Goal: Task Accomplishment & Management: Complete application form

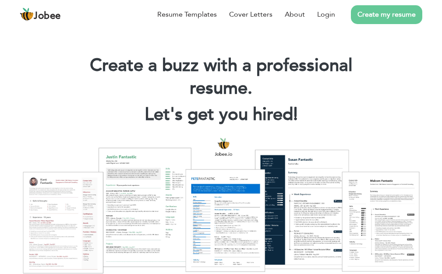
click at [410, 12] on link "Create my resume" at bounding box center [386, 14] width 71 height 19
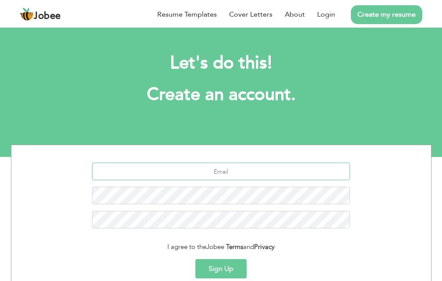
click at [232, 170] on input "text" at bounding box center [221, 172] width 258 height 18
click at [252, 169] on input "text" at bounding box center [221, 172] width 258 height 18
type input "muhammadikram8698@gmail.com"
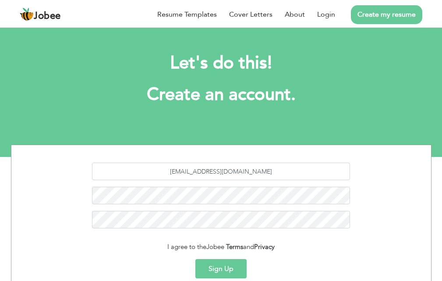
click at [224, 273] on button "Sign Up" at bounding box center [220, 268] width 51 height 19
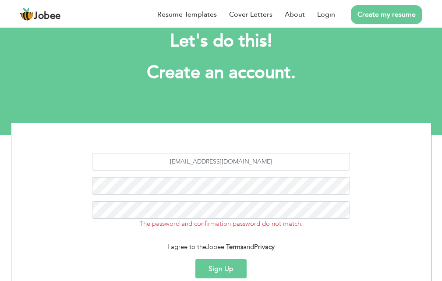
scroll to position [44, 0]
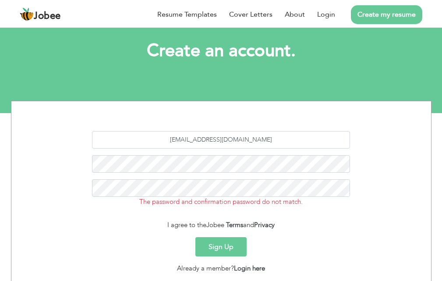
click at [224, 244] on button "Sign Up" at bounding box center [220, 246] width 51 height 19
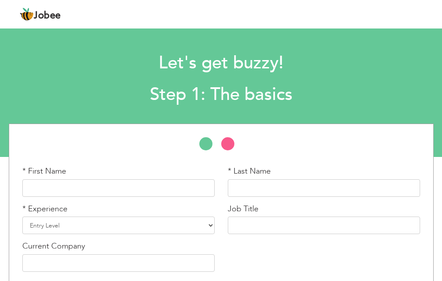
scroll to position [37, 0]
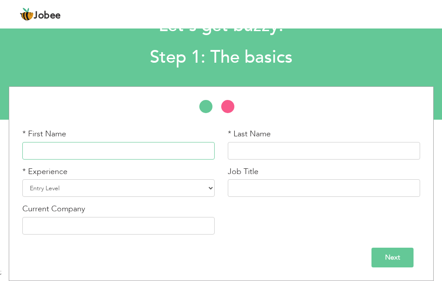
click at [150, 145] on input "text" at bounding box center [118, 151] width 192 height 18
type input "Muhammad"
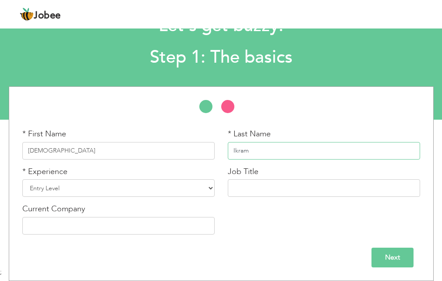
type input "Ikram"
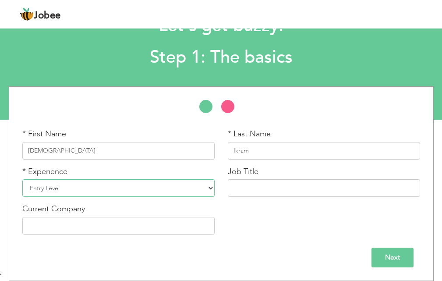
click at [198, 185] on select "Entry Level Less than 1 Year 1 Year 2 Years 3 Years 4 Years 5 Years 6 Years 7 Y…" at bounding box center [118, 188] width 192 height 18
click at [22, 179] on select "Entry Level Less than 1 Year 1 Year 2 Years 3 Years 4 Years 5 Years 6 Years 7 Y…" at bounding box center [118, 188] width 192 height 18
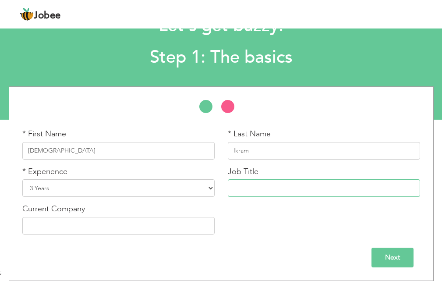
click at [260, 183] on input "text" at bounding box center [324, 188] width 192 height 18
click at [81, 188] on select "Entry Level Less than 1 Year 1 Year 2 Years 3 Years 4 Years 5 Years 6 Years 7 Y…" at bounding box center [118, 188] width 192 height 18
select select "3"
click at [22, 179] on select "Entry Level Less than 1 Year 1 Year 2 Years 3 Years 4 Years 5 Years 6 Years 7 Y…" at bounding box center [118, 188] width 192 height 18
click at [251, 184] on input "text" at bounding box center [324, 188] width 192 height 18
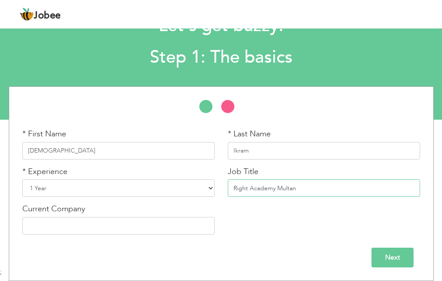
type input "Right Academy Multan"
click at [177, 228] on input "text" at bounding box center [118, 226] width 192 height 18
paste input "Right Academy Multan"
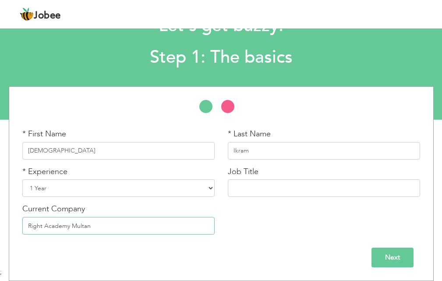
type input "Right Academy Multan"
click at [251, 187] on input "text" at bounding box center [324, 188] width 192 height 18
type input "Teacher of Urdu"
click at [402, 254] on input "Next" at bounding box center [393, 258] width 42 height 20
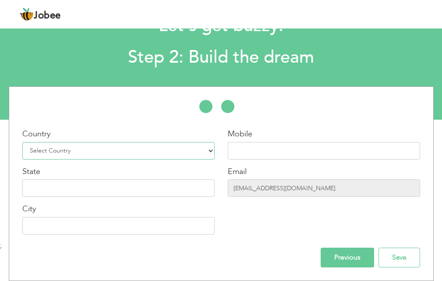
click at [170, 150] on select "Select Country Afghanistan Albania Algeria American Samoa Andorra Angola Anguil…" at bounding box center [118, 151] width 192 height 18
select select "166"
click at [22, 142] on select "Select Country Afghanistan Albania Algeria American Samoa Andorra Angola Anguil…" at bounding box center [118, 151] width 192 height 18
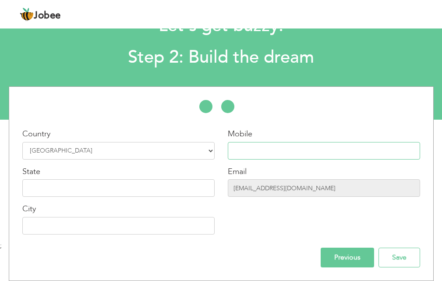
click at [252, 146] on input "text" at bounding box center [324, 151] width 192 height 18
type input "03208698832"
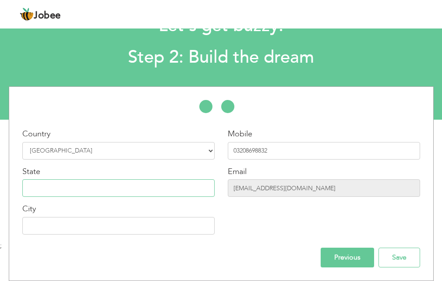
click at [81, 185] on input "text" at bounding box center [118, 188] width 192 height 18
type input "[GEOGRAPHIC_DATA]"
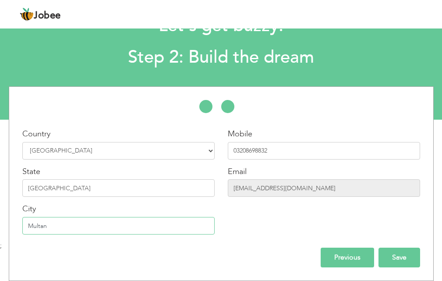
type input "Multan"
click at [393, 252] on input "Save" at bounding box center [400, 258] width 42 height 20
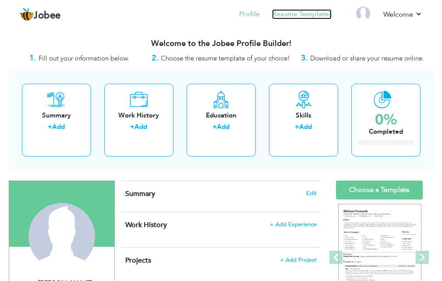
click at [307, 14] on link "Resume Templates" at bounding box center [302, 14] width 60 height 10
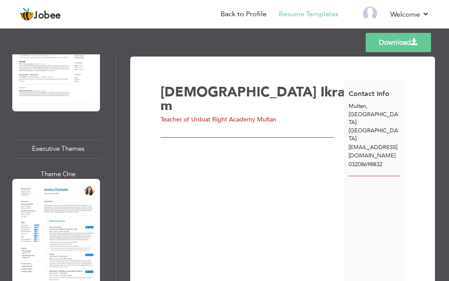
scroll to position [1446, 0]
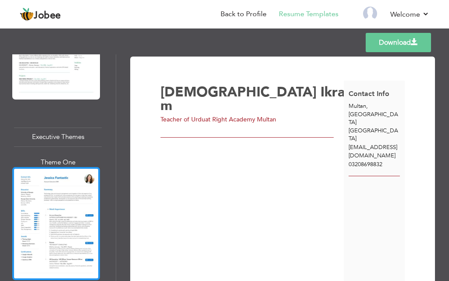
click at [46, 168] on div at bounding box center [56, 223] width 88 height 113
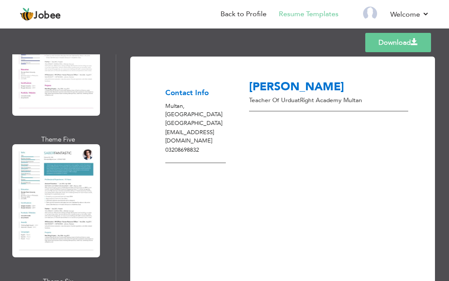
scroll to position [2804, 0]
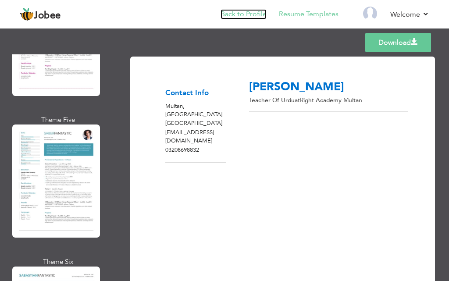
click at [235, 11] on link "Back to Profile" at bounding box center [243, 14] width 46 height 10
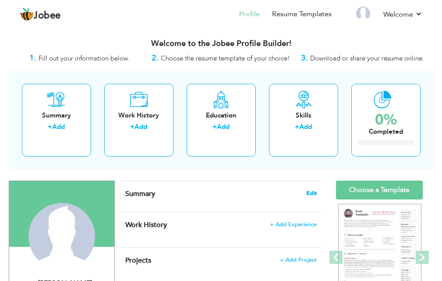
click at [312, 192] on span "Edit" at bounding box center [311, 193] width 11 height 6
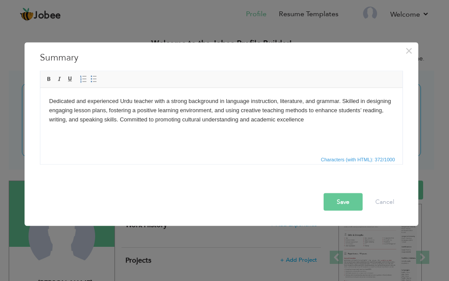
click at [348, 203] on button "Save" at bounding box center [342, 202] width 39 height 18
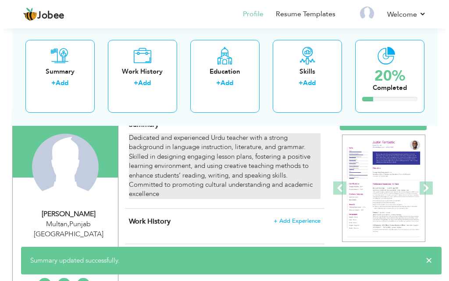
scroll to position [88, 0]
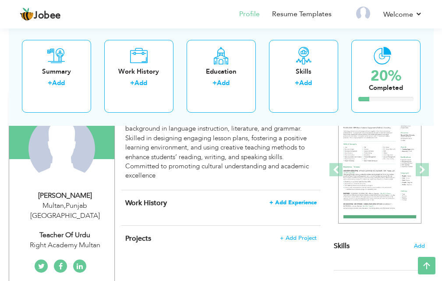
click at [291, 200] on span "+ Add Experience" at bounding box center [292, 202] width 47 height 6
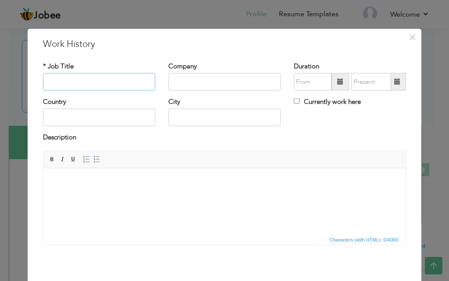
click at [83, 78] on input "text" at bounding box center [99, 82] width 112 height 18
type input "Teacher of Urdu"
click at [200, 78] on input "text" at bounding box center [224, 82] width 112 height 18
type input "[GEOGRAPHIC_DATA]"
click at [308, 83] on input "text" at bounding box center [313, 82] width 38 height 18
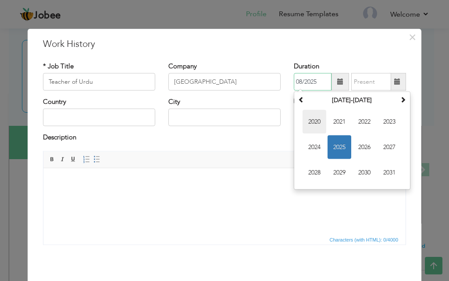
click at [312, 119] on span "2020" at bounding box center [314, 122] width 24 height 24
click at [314, 120] on span "Jan" at bounding box center [314, 122] width 24 height 24
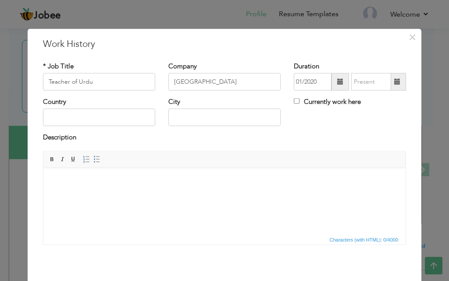
click at [333, 82] on span at bounding box center [340, 82] width 18 height 18
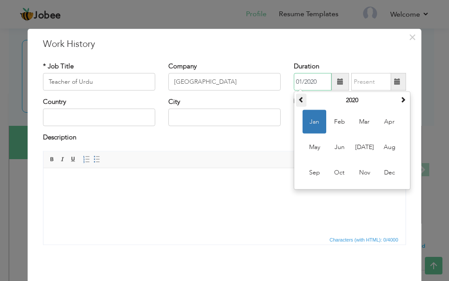
click at [299, 102] on span at bounding box center [301, 99] width 6 height 6
click at [298, 101] on span at bounding box center [301, 99] width 6 height 6
click at [400, 98] on span at bounding box center [403, 99] width 6 height 6
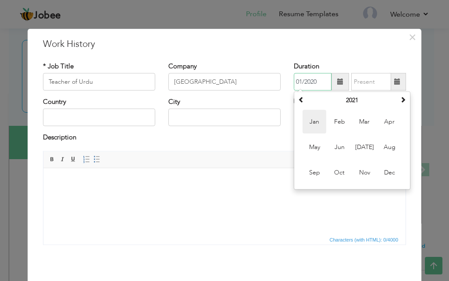
click at [311, 121] on span "Jan" at bounding box center [314, 122] width 24 height 24
type input "01/2021"
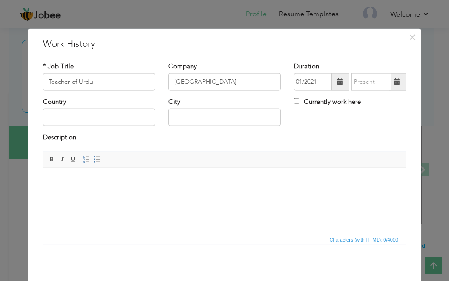
click at [394, 81] on span at bounding box center [397, 81] width 6 height 6
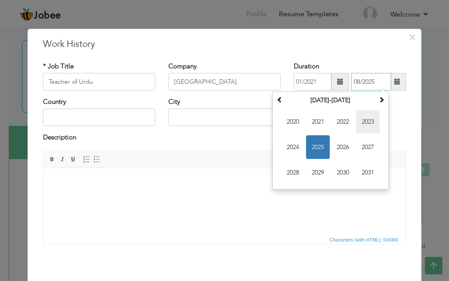
click at [361, 119] on span "2023" at bounding box center [368, 122] width 24 height 24
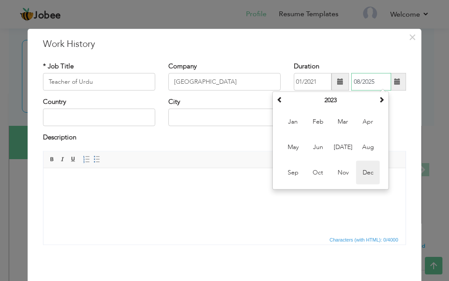
click at [366, 172] on span "Dec" at bounding box center [368, 173] width 24 height 24
type input "12/2023"
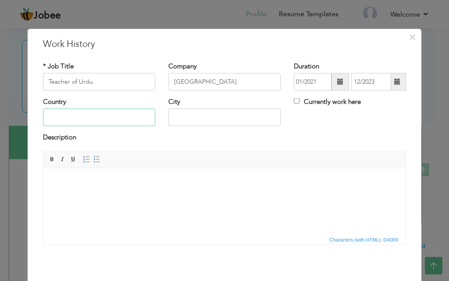
click at [99, 119] on input "text" at bounding box center [99, 118] width 112 height 18
type input "[GEOGRAPHIC_DATA]"
type input "MULTAN"
click at [120, 177] on body at bounding box center [224, 181] width 344 height 9
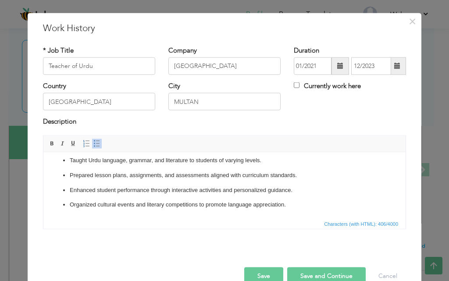
scroll to position [35, 0]
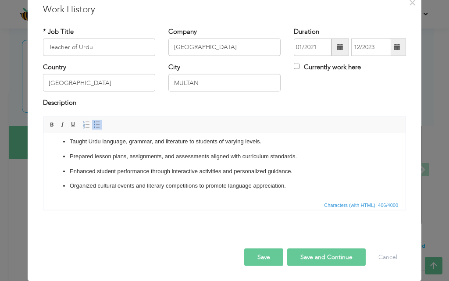
click at [317, 255] on button "Save and Continue" at bounding box center [326, 257] width 78 height 18
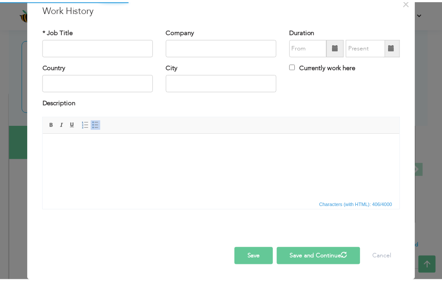
scroll to position [0, 0]
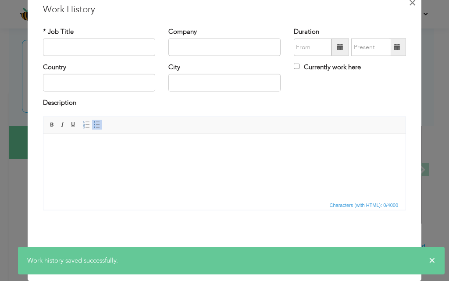
click at [408, 1] on span "×" at bounding box center [411, 2] width 7 height 16
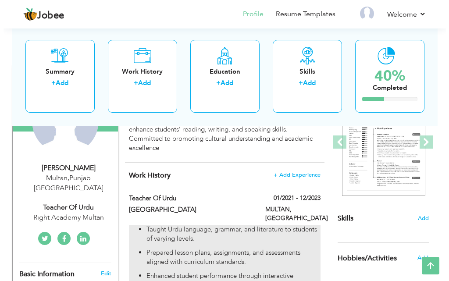
scroll to position [131, 0]
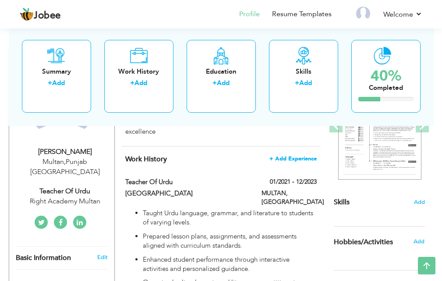
click at [291, 156] on span "+ Add Experience" at bounding box center [292, 159] width 47 height 6
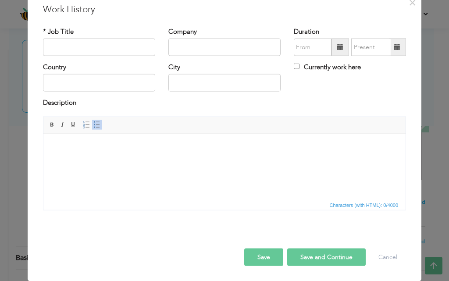
scroll to position [0, 0]
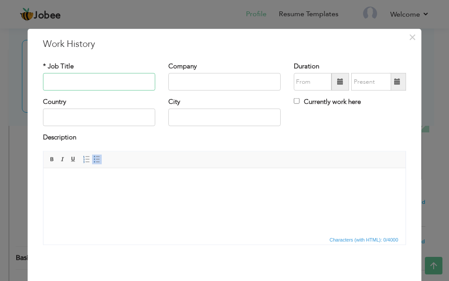
click at [78, 81] on input "text" at bounding box center [99, 82] width 112 height 18
type input "Urdu Teacher"
click at [187, 78] on input "text" at bounding box center [224, 82] width 112 height 18
type input "Bright Academy"
click at [337, 79] on span at bounding box center [340, 81] width 6 height 6
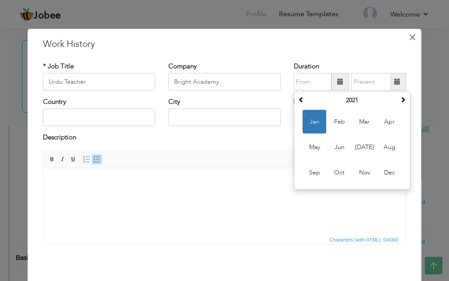
click at [411, 36] on span "×" at bounding box center [411, 37] width 7 height 16
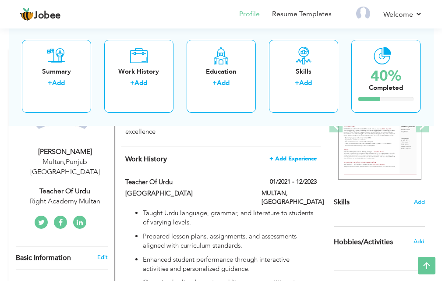
click at [301, 157] on span "+ Add Experience" at bounding box center [292, 159] width 47 height 6
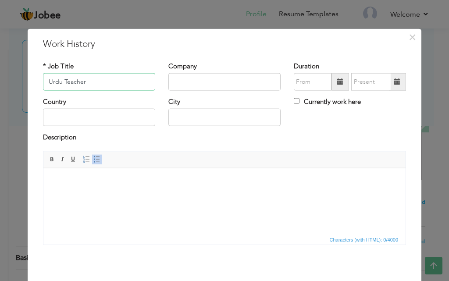
type input "Urdu Teacher"
type input "Bright Academy"
click at [337, 81] on span at bounding box center [340, 81] width 6 height 6
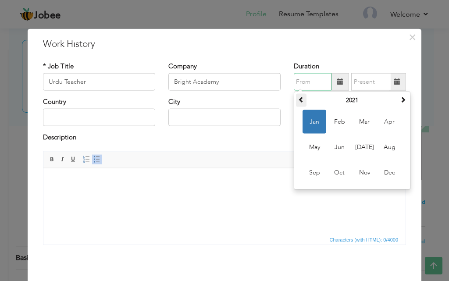
click at [298, 96] on span at bounding box center [301, 99] width 6 height 6
click at [361, 118] on span "Mar" at bounding box center [364, 122] width 24 height 24
type input "03/2020"
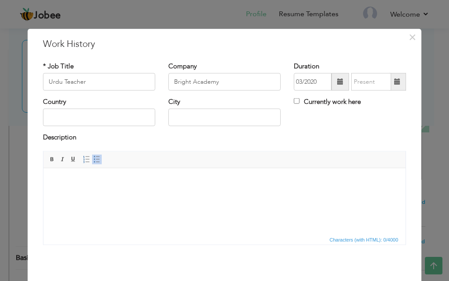
click at [389, 84] on span at bounding box center [397, 82] width 17 height 18
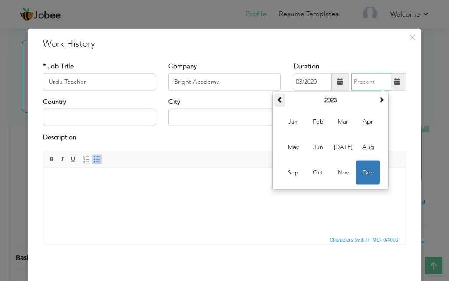
click at [276, 97] on span at bounding box center [279, 99] width 6 height 6
click at [333, 170] on span "Nov" at bounding box center [343, 173] width 24 height 24
type input "11/2021"
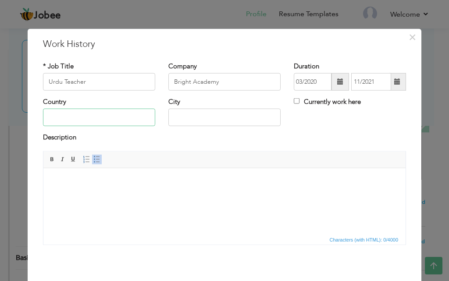
click at [66, 115] on input "text" at bounding box center [99, 118] width 112 height 18
type input "[GEOGRAPHIC_DATA]"
type input "MULTAN"
click at [227, 152] on span "Editor toolbars Basic Styles Bold Italic Underline Paragraph Insert/Remove Numb…" at bounding box center [224, 159] width 362 height 17
click at [106, 195] on html at bounding box center [224, 181] width 362 height 27
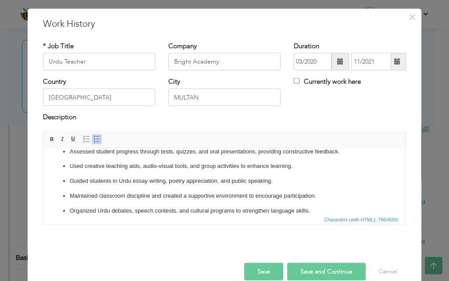
scroll to position [35, 0]
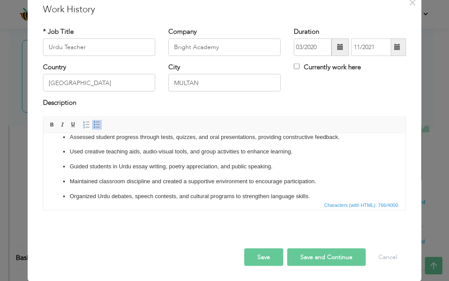
click at [259, 257] on button "Save" at bounding box center [263, 257] width 39 height 18
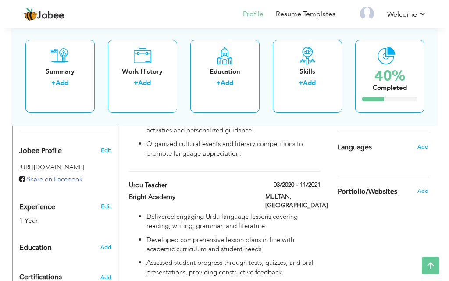
scroll to position [288, 0]
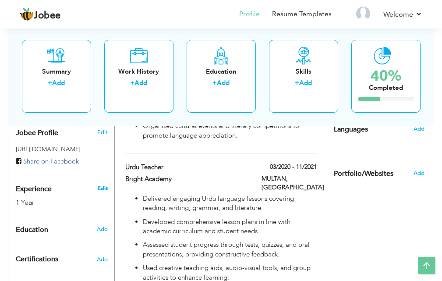
click at [101, 184] on link "Edit" at bounding box center [102, 188] width 11 height 8
type input "[DEMOGRAPHIC_DATA]"
type input "Ikram"
type input "03208698832"
select select "number:166"
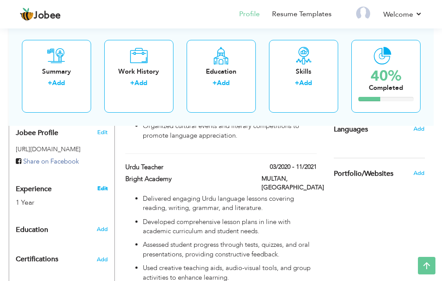
type input "[GEOGRAPHIC_DATA]"
type input "Multan"
select select "number:3"
type input "Right Academy Multan"
type input "Teacher of Urdu"
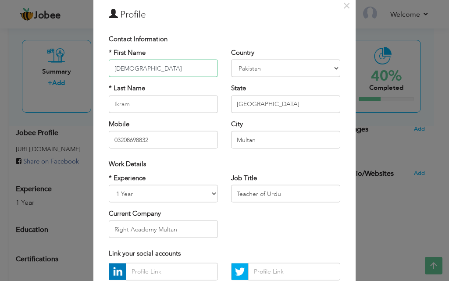
scroll to position [88, 0]
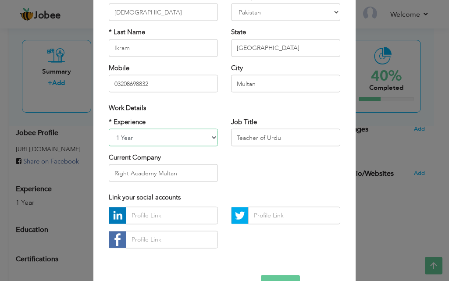
click at [202, 138] on select "Entry Level Less than 1 Year 1 Year 2 Years 3 Years 4 Years 5 Years 6 Years 7 Y…" at bounding box center [163, 138] width 109 height 18
select select "number:5"
click at [109, 129] on select "Entry Level Less than 1 Year 1 Year 2 Years 3 Years 4 Years 5 Years 6 Years 7 Y…" at bounding box center [163, 138] width 109 height 18
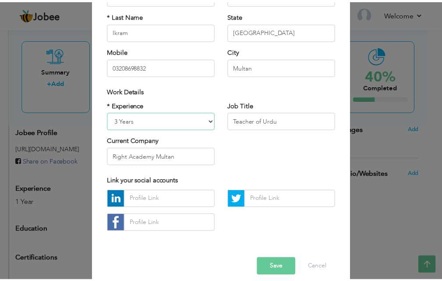
scroll to position [114, 0]
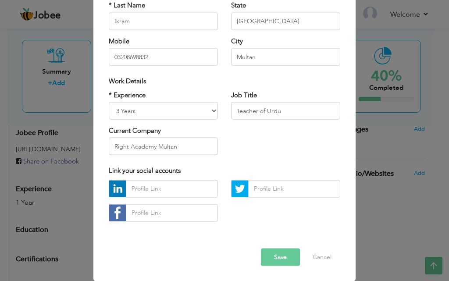
click at [274, 259] on button "Save" at bounding box center [280, 257] width 39 height 18
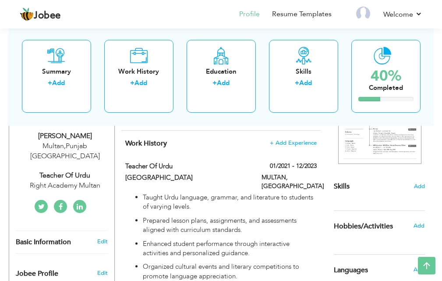
scroll to position [156, 0]
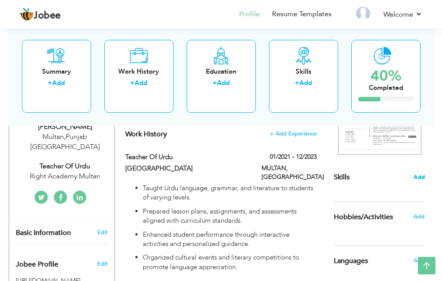
click at [421, 175] on span "Add" at bounding box center [419, 177] width 11 height 8
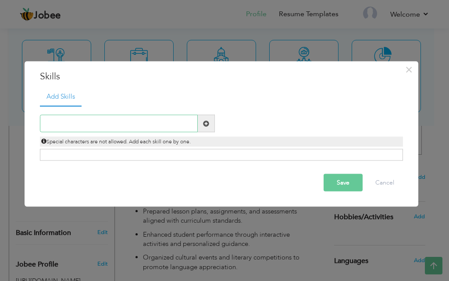
click at [145, 123] on input "text" at bounding box center [119, 124] width 158 height 18
type input "u"
type input "l"
type input "teaching"
click at [202, 121] on span at bounding box center [206, 124] width 17 height 18
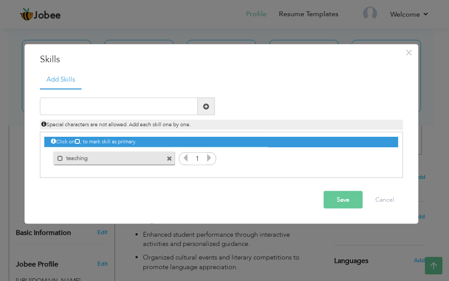
click at [208, 156] on icon at bounding box center [209, 158] width 8 height 8
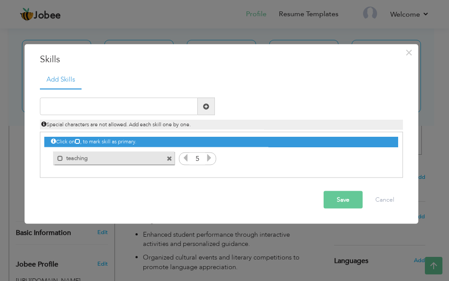
click at [208, 156] on icon at bounding box center [209, 158] width 8 height 8
click at [61, 159] on span at bounding box center [60, 158] width 6 height 6
click at [118, 107] on input "text" at bounding box center [119, 107] width 158 height 18
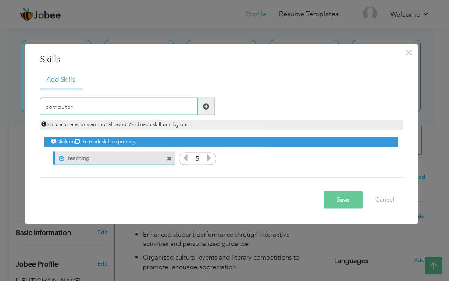
type input "computer"
click at [205, 104] on span at bounding box center [206, 106] width 6 height 6
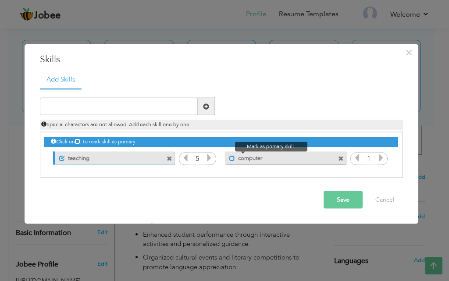
click at [230, 156] on span at bounding box center [232, 158] width 6 height 6
click at [383, 155] on icon at bounding box center [381, 158] width 8 height 8
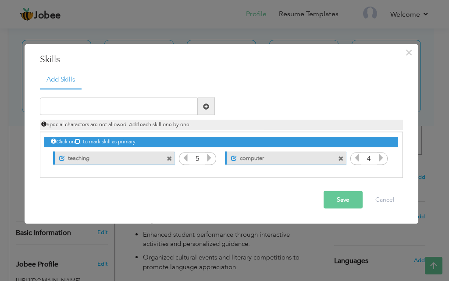
click at [383, 155] on icon at bounding box center [381, 158] width 8 height 8
click at [94, 106] on input "text" at bounding box center [119, 107] width 158 height 18
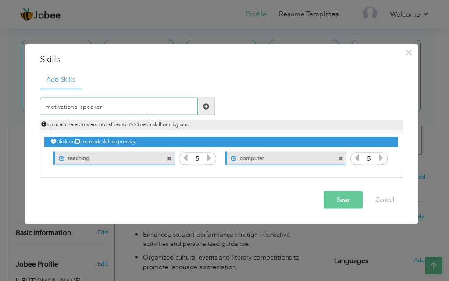
type input "motivational speaker"
click at [203, 107] on span at bounding box center [206, 106] width 6 height 6
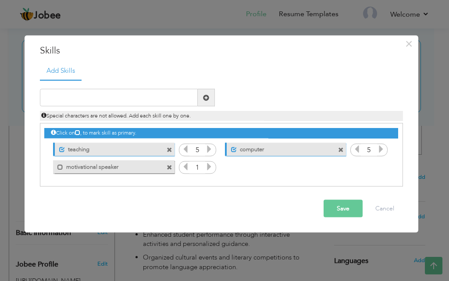
click at [209, 164] on icon at bounding box center [209, 167] width 8 height 8
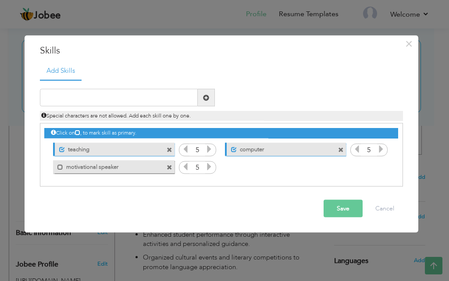
click at [209, 164] on icon at bounding box center [209, 167] width 8 height 8
click at [105, 92] on input "text" at bounding box center [119, 98] width 158 height 18
click at [58, 166] on span at bounding box center [60, 167] width 6 height 6
click at [351, 203] on button "Save" at bounding box center [342, 209] width 39 height 18
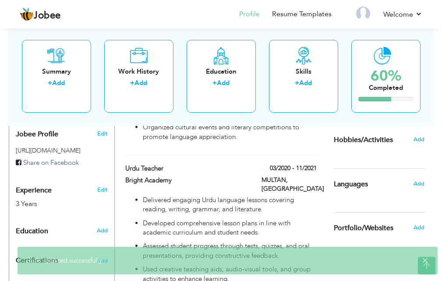
scroll to position [288, 0]
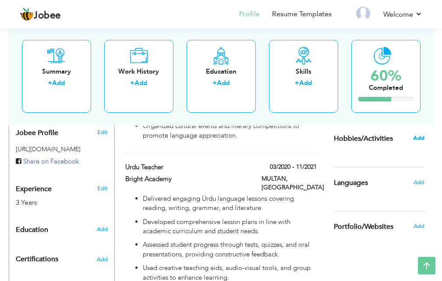
click at [422, 138] on span "Add" at bounding box center [418, 138] width 11 height 8
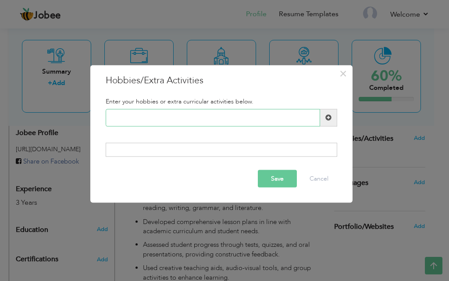
click at [159, 115] on input "text" at bounding box center [213, 118] width 214 height 18
type input "News Paper Reading"
click at [326, 120] on span at bounding box center [328, 117] width 6 height 6
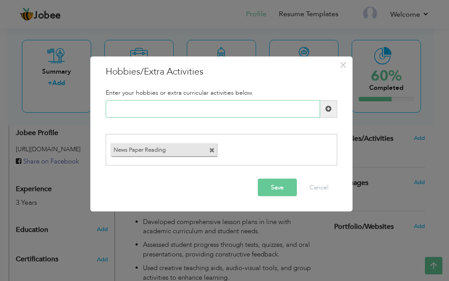
click at [173, 107] on input "text" at bounding box center [213, 109] width 214 height 18
type input "Ridering"
click at [328, 109] on span at bounding box center [328, 109] width 6 height 6
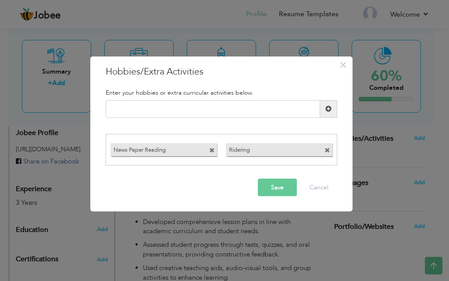
click at [276, 185] on button "Save" at bounding box center [277, 188] width 39 height 18
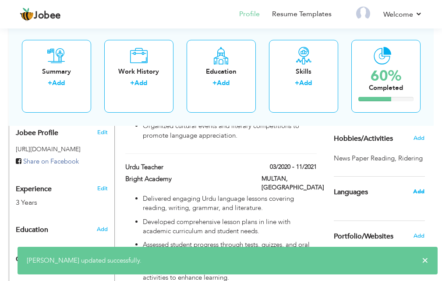
click at [418, 190] on span "Add" at bounding box center [418, 192] width 11 height 8
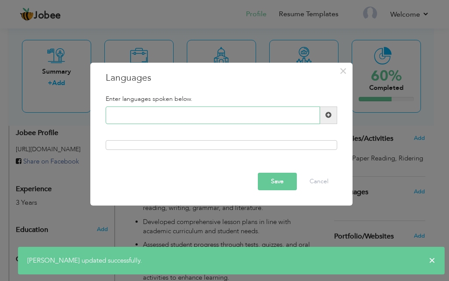
click at [162, 116] on input "text" at bounding box center [213, 115] width 214 height 18
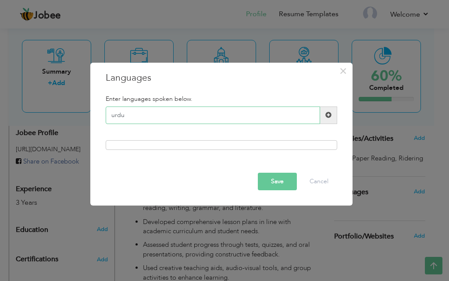
type input "urdu"
click at [326, 112] on span at bounding box center [328, 115] width 6 height 6
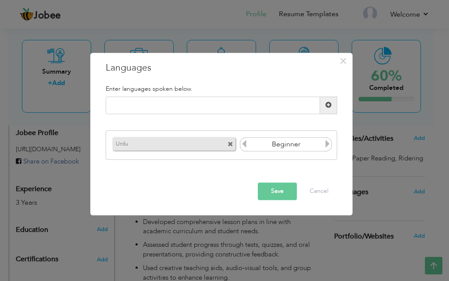
click at [326, 143] on icon at bounding box center [327, 144] width 8 height 8
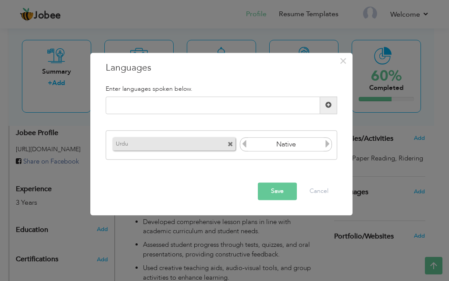
click at [326, 143] on icon at bounding box center [327, 144] width 8 height 8
click at [204, 104] on input "text" at bounding box center [213, 105] width 214 height 18
type input "English"
click at [327, 102] on span at bounding box center [328, 105] width 6 height 6
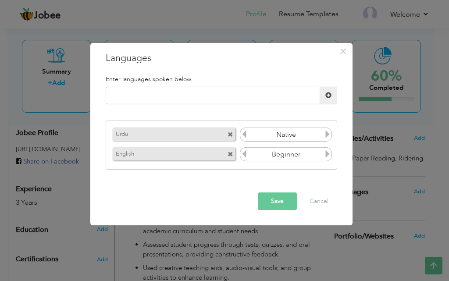
click at [325, 151] on icon at bounding box center [327, 154] width 8 height 8
click at [241, 152] on icon at bounding box center [244, 154] width 8 height 8
click at [244, 152] on icon at bounding box center [244, 154] width 8 height 8
click at [242, 154] on icon at bounding box center [244, 154] width 8 height 8
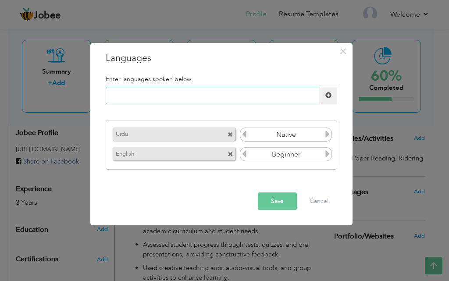
click at [145, 93] on input "text" at bounding box center [213, 96] width 214 height 18
type input "Punjabi"
click at [325, 95] on span at bounding box center [328, 95] width 6 height 6
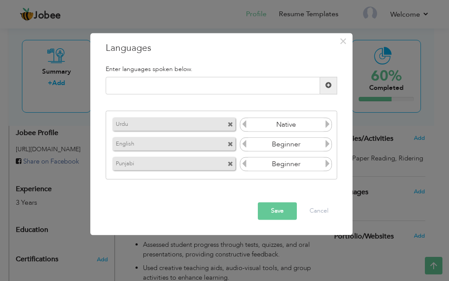
click at [325, 160] on icon at bounding box center [327, 164] width 8 height 8
click at [142, 83] on input "text" at bounding box center [213, 86] width 214 height 18
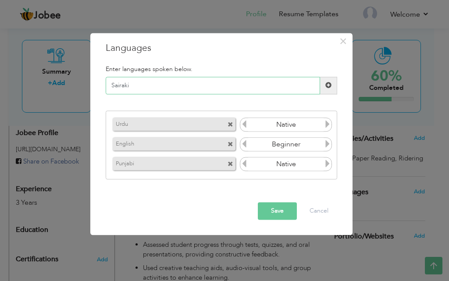
type input "Sairaki"
click at [333, 81] on span at bounding box center [328, 86] width 17 height 18
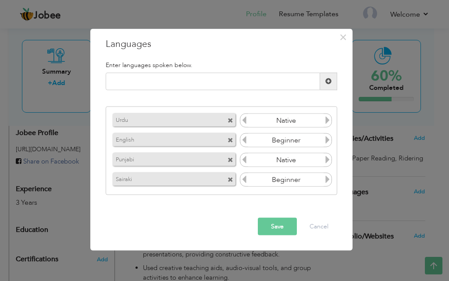
click at [325, 178] on icon at bounding box center [327, 179] width 8 height 8
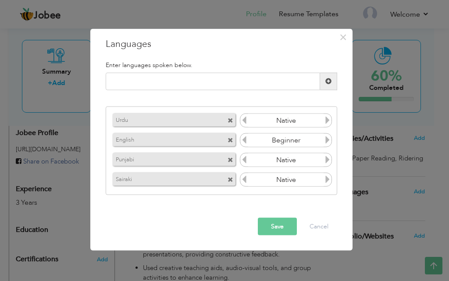
click at [281, 227] on button "Save" at bounding box center [277, 226] width 39 height 18
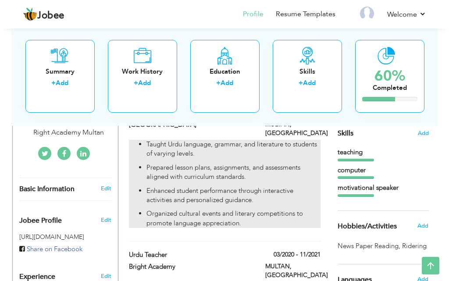
scroll to position [156, 0]
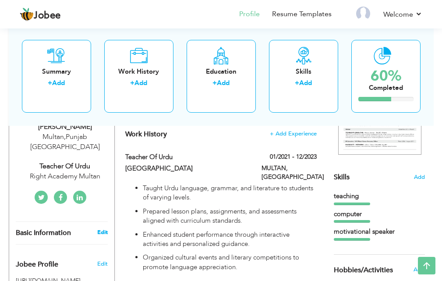
click at [101, 228] on link "Edit" at bounding box center [102, 232] width 11 height 8
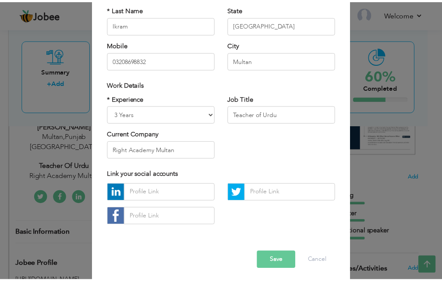
scroll to position [114, 0]
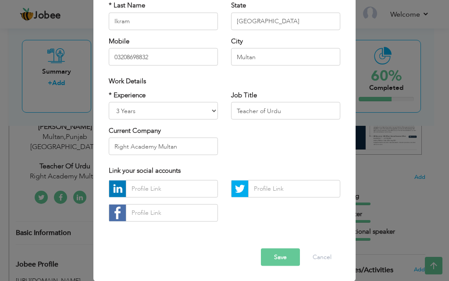
click at [283, 258] on button "Save" at bounding box center [280, 257] width 39 height 18
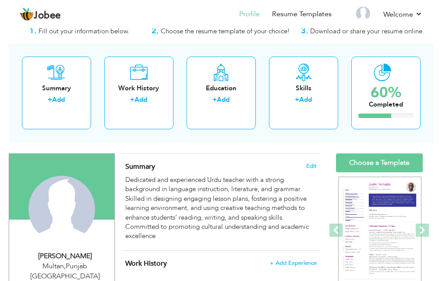
scroll to position [44, 0]
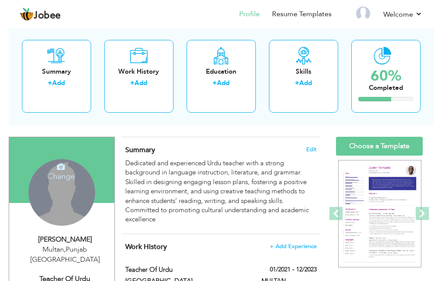
click at [49, 177] on h4 "Change" at bounding box center [61, 170] width 63 height 21
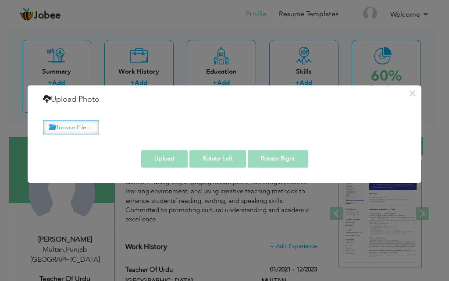
click at [78, 128] on label "Browse File ..." at bounding box center [71, 127] width 56 height 14
click at [0, 0] on input "Browse File ..." at bounding box center [0, 0] width 0 height 0
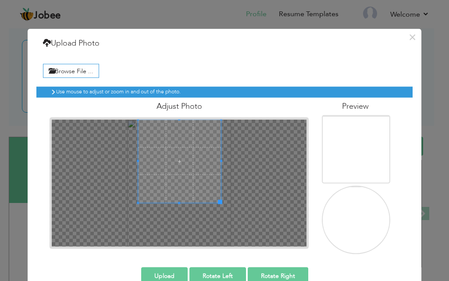
click at [184, 145] on span at bounding box center [179, 160] width 83 height 83
click at [164, 271] on button "Upload" at bounding box center [164, 276] width 46 height 18
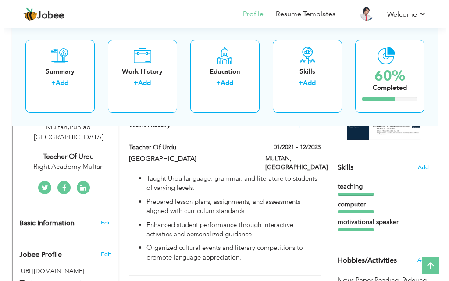
scroll to position [175, 0]
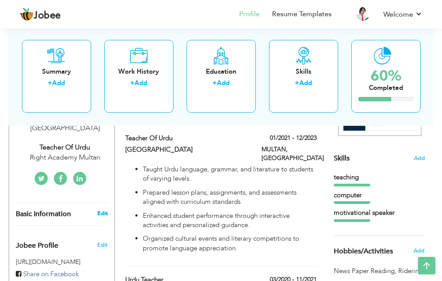
click at [103, 209] on link "Edit" at bounding box center [102, 213] width 11 height 8
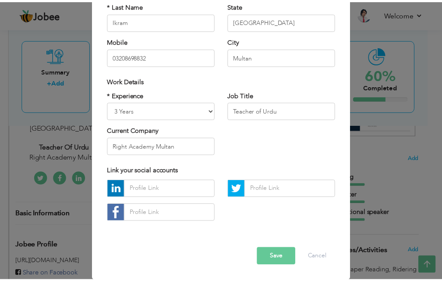
scroll to position [0, 0]
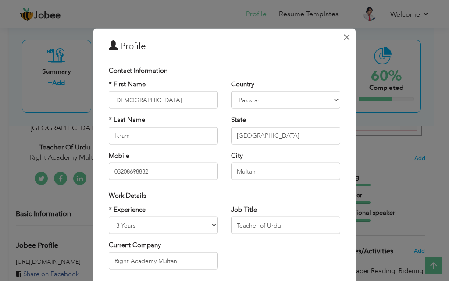
click at [343, 36] on span "×" at bounding box center [346, 37] width 7 height 16
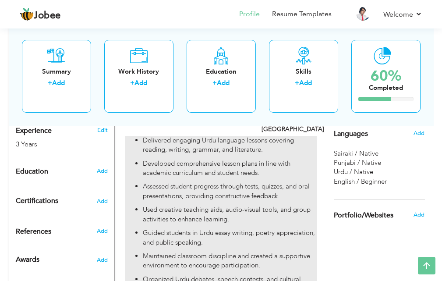
scroll to position [350, 0]
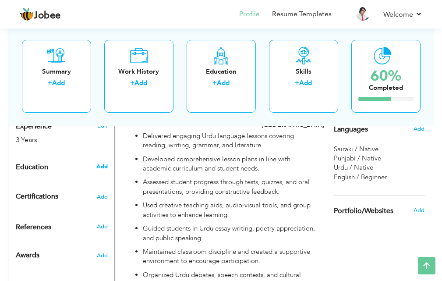
click at [104, 163] on span "Add" at bounding box center [101, 167] width 11 height 8
radio input "true"
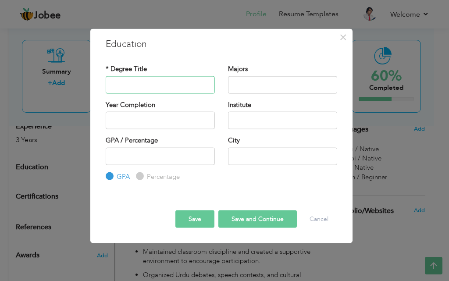
click at [127, 80] on input "text" at bounding box center [160, 85] width 109 height 18
click at [141, 81] on input "Matir" at bounding box center [160, 85] width 109 height 18
type input "Matic"
type input "Science"
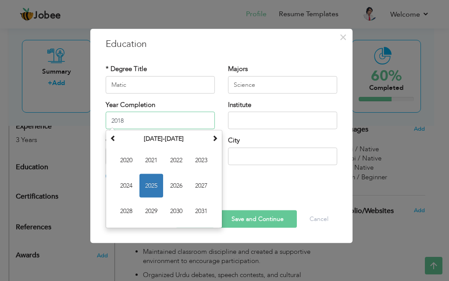
type input "2018"
click at [296, 166] on div "City" at bounding box center [282, 153] width 122 height 35
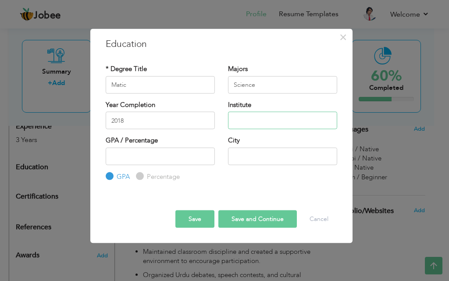
click at [267, 115] on input "text" at bounding box center [282, 121] width 109 height 18
type input "BISE Multan"
click at [162, 157] on input "number" at bounding box center [160, 156] width 109 height 18
click at [140, 177] on input "Percentage" at bounding box center [139, 176] width 6 height 6
radio input "true"
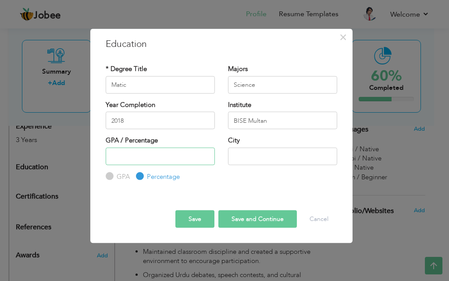
click at [138, 161] on input "number" at bounding box center [160, 156] width 109 height 18
type input "65"
click at [249, 153] on input "text" at bounding box center [282, 156] width 109 height 18
type input "MULTAN"
click at [250, 218] on button "Save and Continue" at bounding box center [257, 219] width 78 height 18
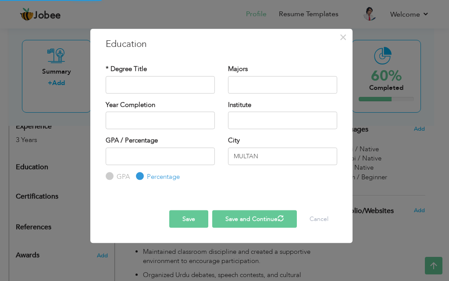
radio input "true"
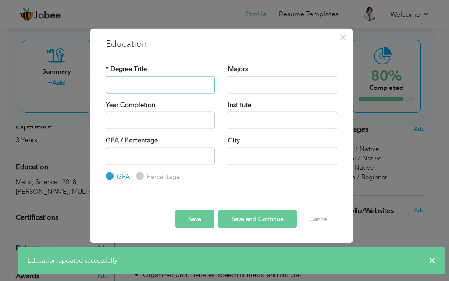
click at [145, 82] on input "text" at bounding box center [160, 85] width 109 height 18
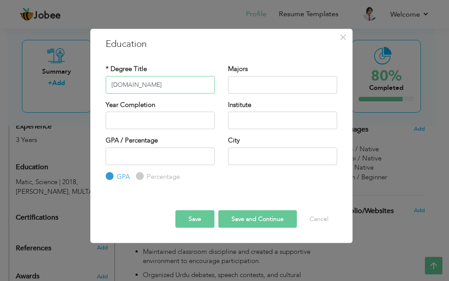
type input "[DOMAIN_NAME]"
click at [272, 78] on input "text" at bounding box center [282, 85] width 109 height 18
type input "Math"
click at [141, 119] on input "text" at bounding box center [160, 121] width 109 height 18
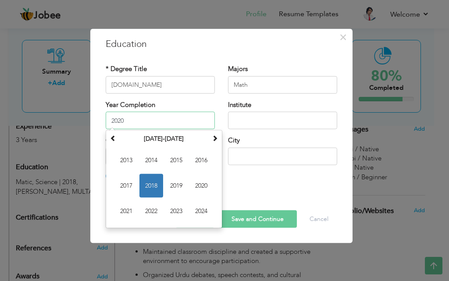
type input "2020"
click at [260, 154] on input "text" at bounding box center [282, 156] width 109 height 18
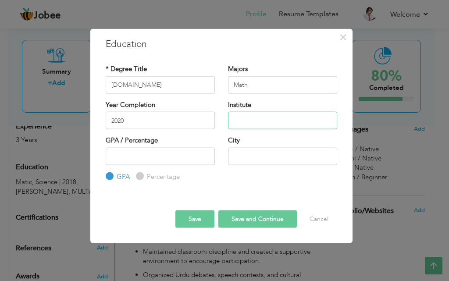
click at [263, 112] on input "text" at bounding box center [282, 121] width 109 height 18
type input "BISE Multan"
click at [162, 178] on label "Percentage" at bounding box center [162, 176] width 35 height 9
click at [142, 178] on input "Percentage" at bounding box center [139, 176] width 6 height 6
radio input "true"
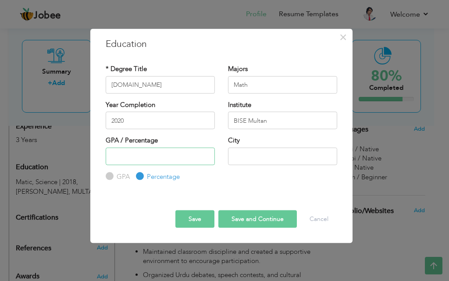
click at [154, 157] on input "number" at bounding box center [160, 156] width 109 height 18
type input "60"
click at [253, 156] on input "text" at bounding box center [282, 156] width 109 height 18
type input "MULTAN"
click at [263, 222] on button "Save and Continue" at bounding box center [257, 219] width 78 height 18
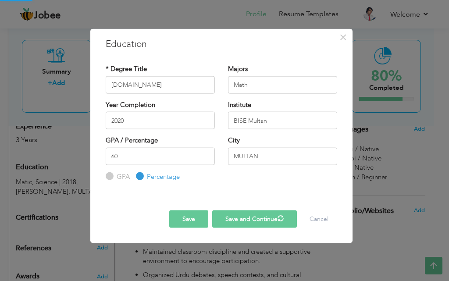
radio input "true"
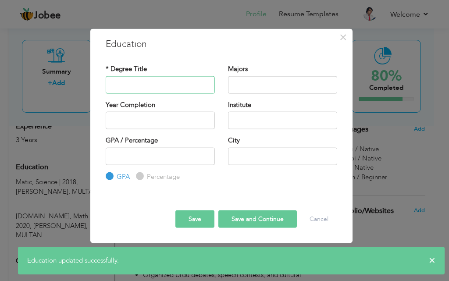
click at [149, 84] on input "text" at bounding box center [160, 85] width 109 height 18
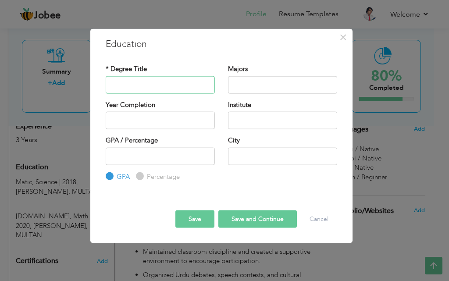
click at [149, 84] on input "text" at bounding box center [160, 85] width 109 height 18
type input "BS-Urdu"
click at [276, 84] on input "text" at bounding box center [282, 85] width 109 height 18
type input "Urdu"
click at [177, 118] on input "text" at bounding box center [160, 121] width 109 height 18
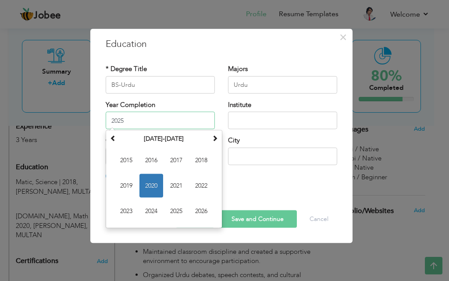
type input "2025"
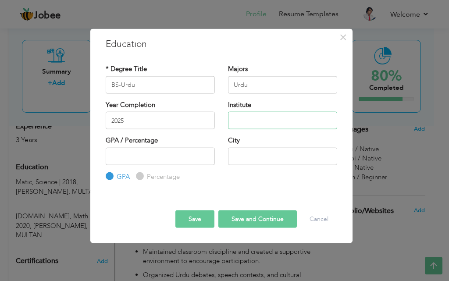
click at [257, 122] on input "text" at bounding box center [282, 121] width 109 height 18
type input "[PERSON_NAME][GEOGRAPHIC_DATA]"
click at [151, 154] on input "number" at bounding box center [160, 156] width 109 height 18
type input "3.5"
click at [245, 151] on input "text" at bounding box center [282, 156] width 109 height 18
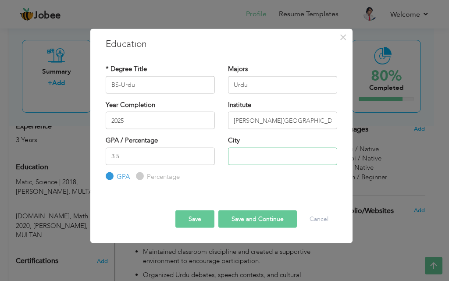
type input "MULTAN"
click at [193, 217] on button "Save" at bounding box center [194, 219] width 39 height 18
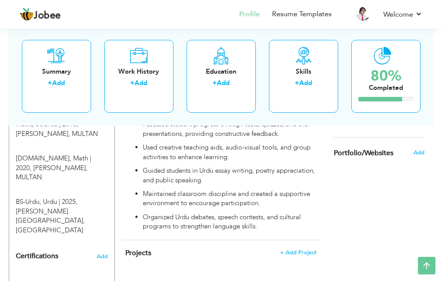
scroll to position [452, 0]
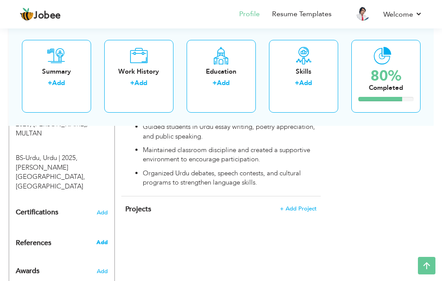
click at [103, 238] on span "Add" at bounding box center [101, 242] width 11 height 8
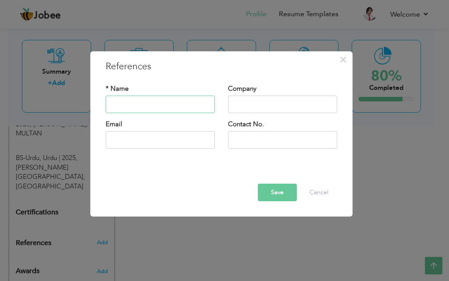
click at [129, 101] on input "text" at bounding box center [160, 105] width 109 height 18
type input "[PERSON_NAME] [PERSON_NAME]"
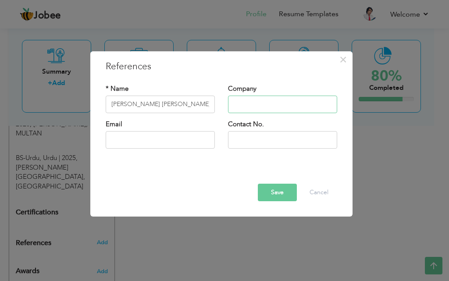
type input "P"
type input "[GEOGRAPHIC_DATA]"
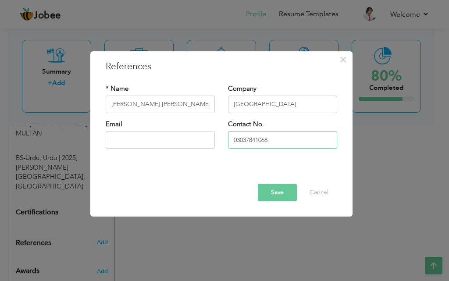
type input "03037841068"
click at [279, 191] on button "Save" at bounding box center [277, 193] width 39 height 18
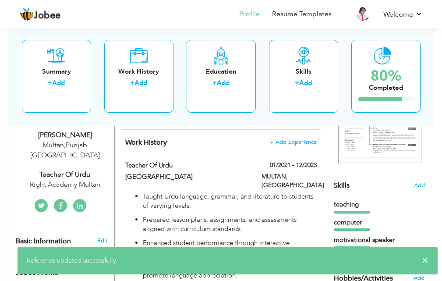
scroll to position [58, 0]
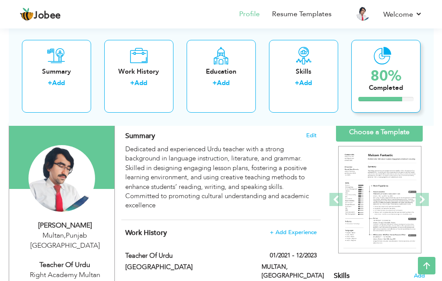
click at [393, 75] on div "80%" at bounding box center [386, 75] width 34 height 14
click at [383, 62] on icon at bounding box center [383, 55] width 18 height 18
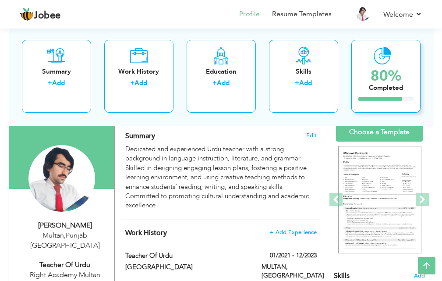
click at [383, 62] on icon at bounding box center [383, 55] width 18 height 18
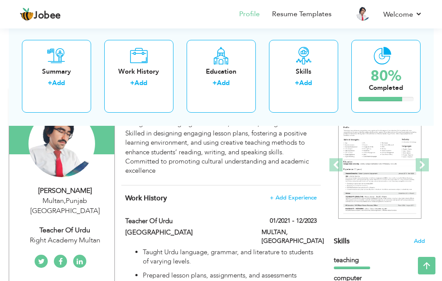
scroll to position [0, 0]
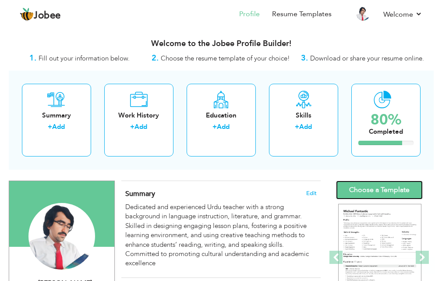
click at [382, 186] on link "Choose a Template" at bounding box center [379, 190] width 87 height 19
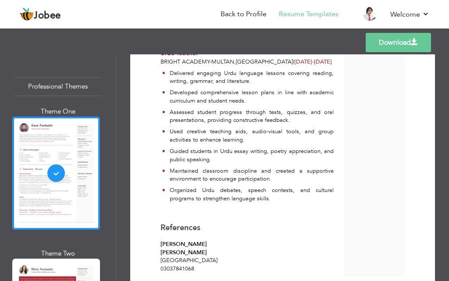
scroll to position [388, 0]
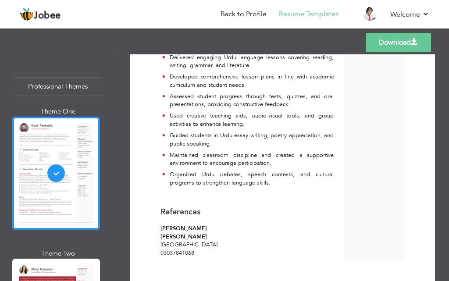
click at [401, 43] on link "Download" at bounding box center [397, 42] width 65 height 19
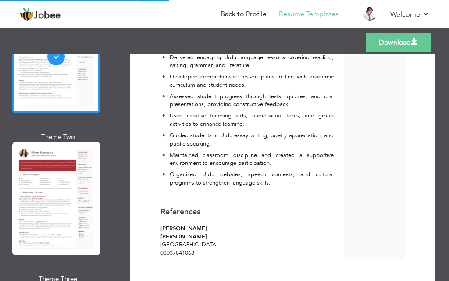
scroll to position [131, 0]
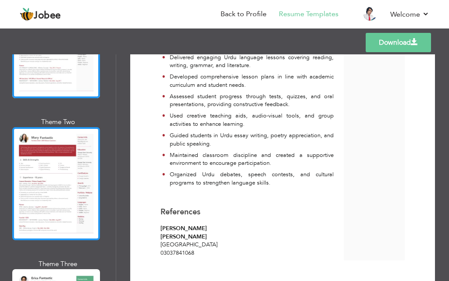
click at [72, 161] on div at bounding box center [56, 183] width 88 height 113
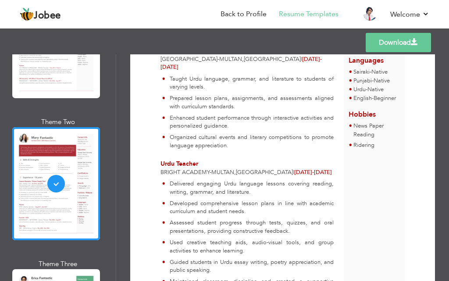
scroll to position [256, 0]
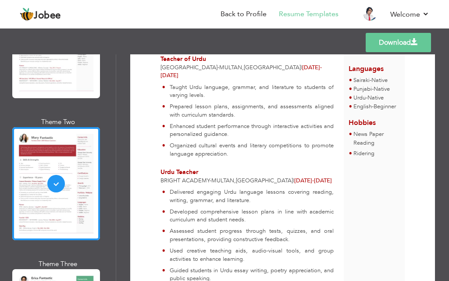
click at [390, 42] on link "Download" at bounding box center [397, 42] width 65 height 19
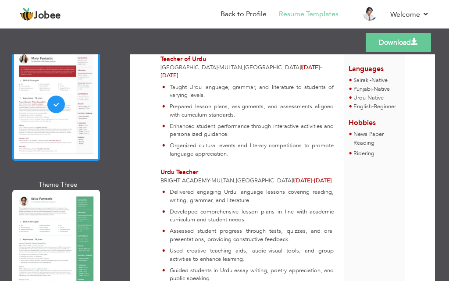
scroll to position [219, 0]
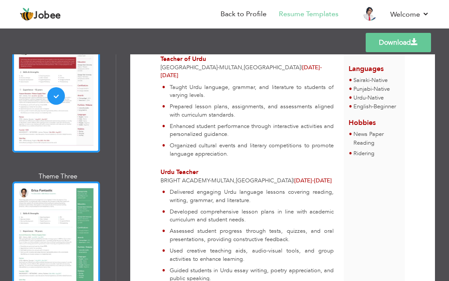
click at [65, 200] on div at bounding box center [56, 237] width 88 height 113
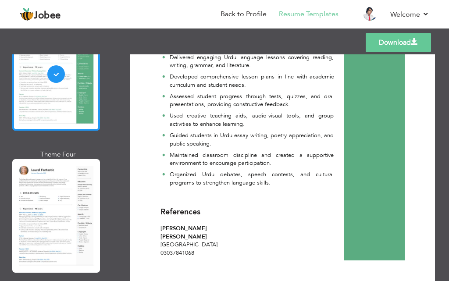
scroll to position [394, 0]
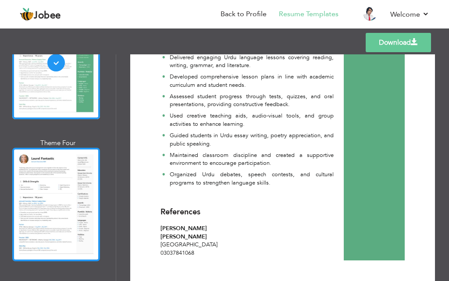
click at [51, 179] on div at bounding box center [56, 204] width 88 height 113
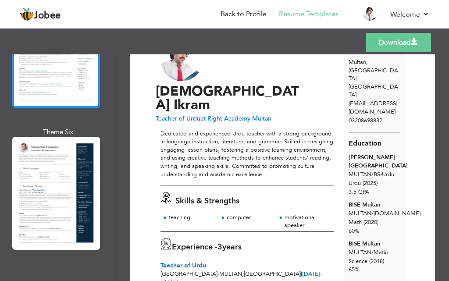
scroll to position [701, 0]
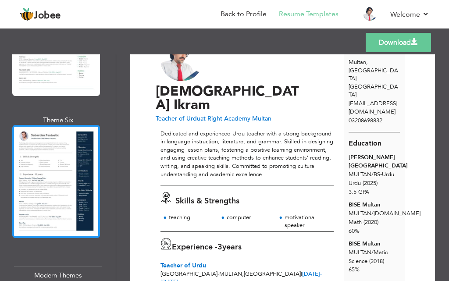
click at [55, 153] on div at bounding box center [56, 181] width 88 height 113
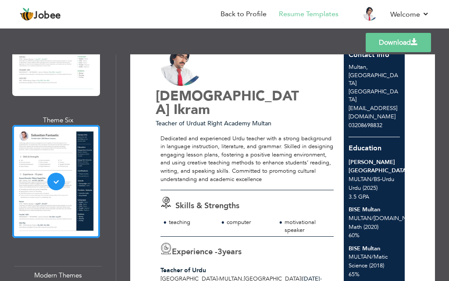
scroll to position [38, 0]
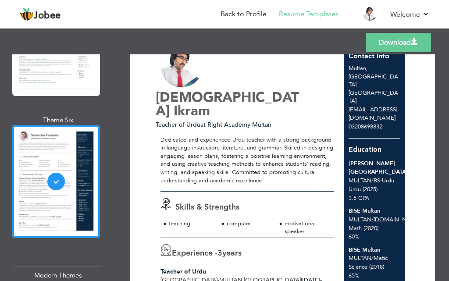
click at [393, 42] on link "Download" at bounding box center [397, 42] width 65 height 19
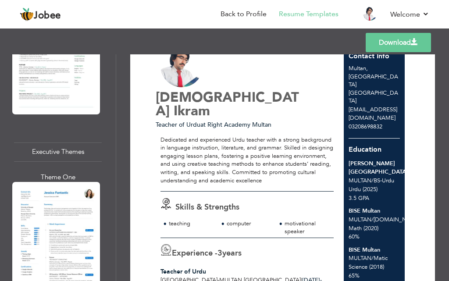
scroll to position [1446, 0]
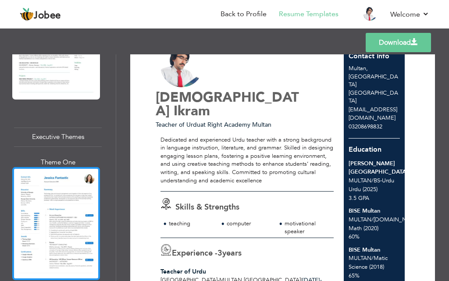
click at [56, 177] on div at bounding box center [56, 223] width 88 height 113
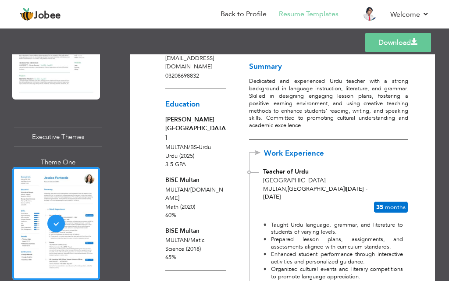
scroll to position [0, 0]
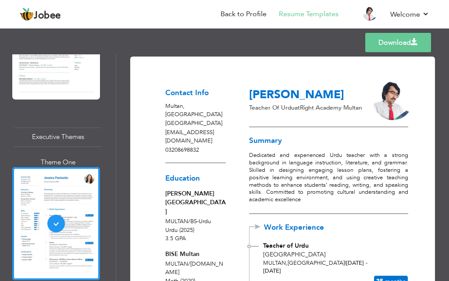
click at [398, 37] on link "Download" at bounding box center [398, 42] width 66 height 19
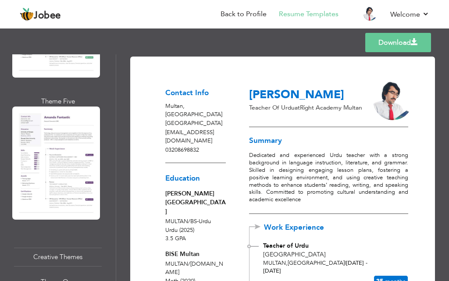
scroll to position [2059, 0]
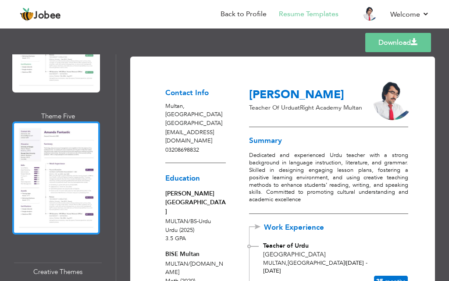
click at [47, 121] on div at bounding box center [56, 177] width 88 height 113
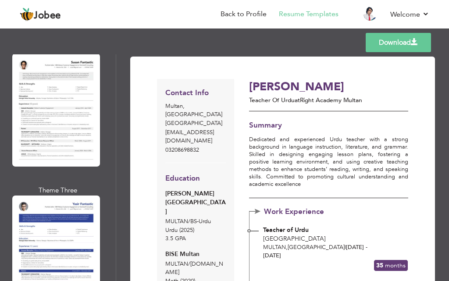
scroll to position [3480, 0]
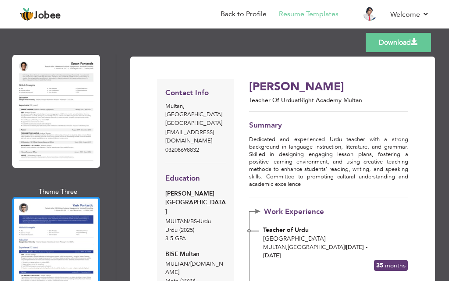
click at [61, 197] on div at bounding box center [56, 253] width 88 height 113
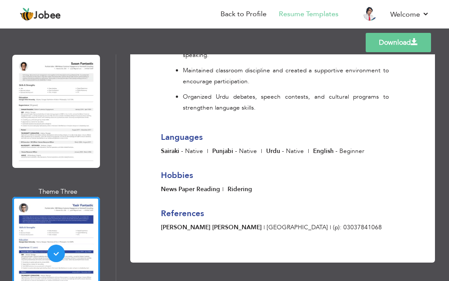
scroll to position [625, 0]
click at [405, 39] on link "Download" at bounding box center [397, 42] width 65 height 19
